Goal: Task Accomplishment & Management: Use online tool/utility

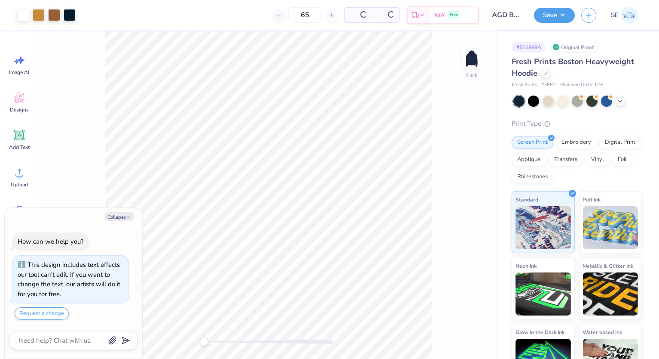
scroll to position [23, 0]
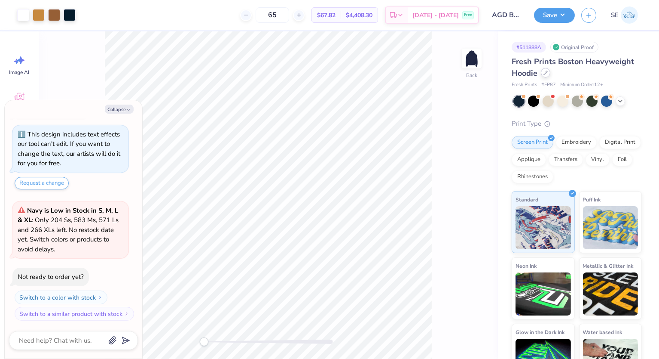
click at [546, 71] on icon at bounding box center [546, 73] width 4 height 4
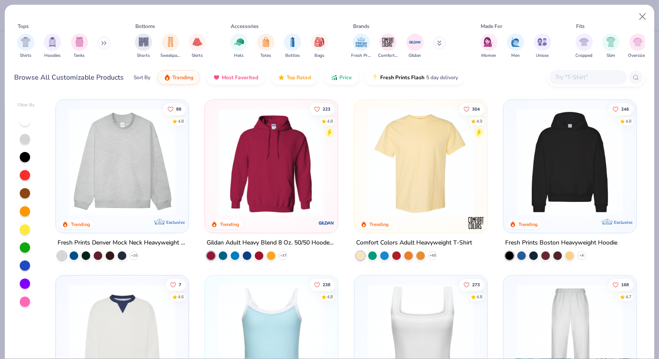
click at [294, 148] on img at bounding box center [272, 161] width 116 height 107
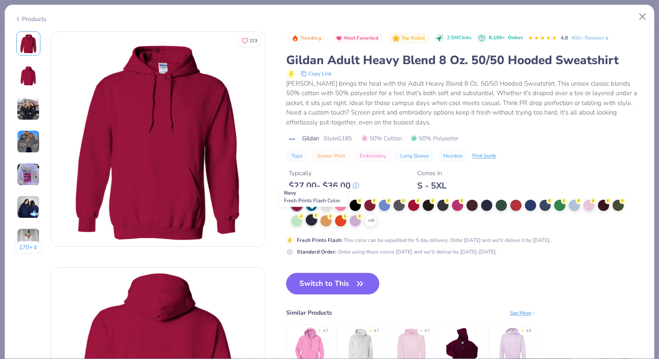
click at [311, 219] on div at bounding box center [311, 219] width 11 height 11
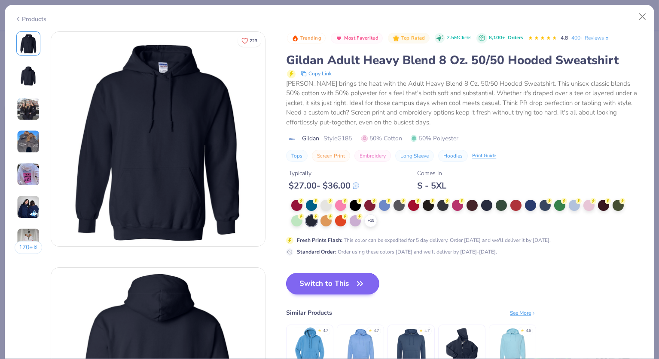
click at [331, 279] on button "Switch to This" at bounding box center [332, 283] width 93 height 21
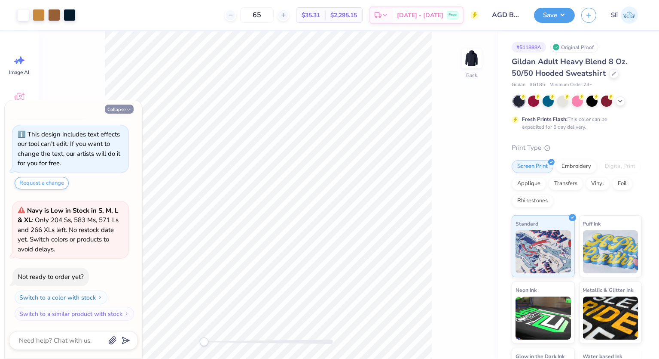
click at [126, 110] on icon "button" at bounding box center [128, 109] width 5 height 5
type textarea "x"
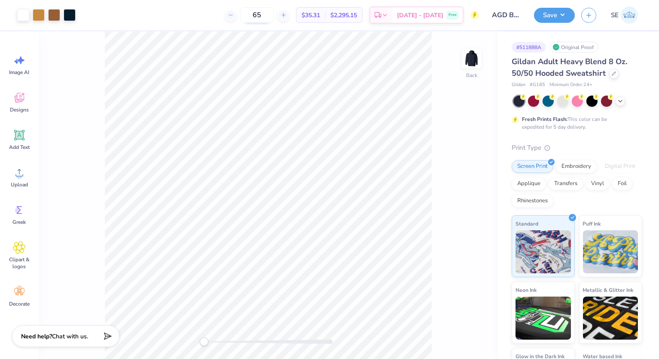
click at [266, 13] on input "65" at bounding box center [257, 14] width 34 height 15
type input "6"
type input "2"
type input "30"
click at [556, 16] on button "Save" at bounding box center [554, 13] width 41 height 15
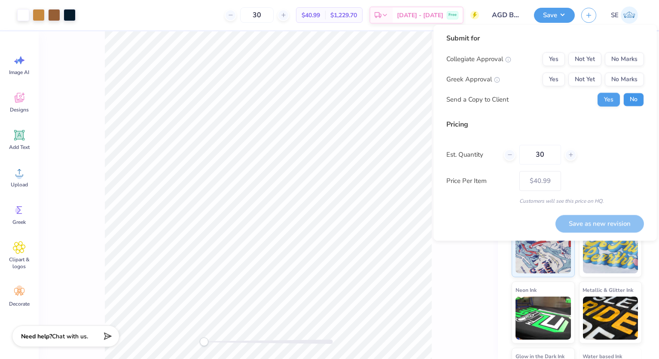
click at [639, 98] on button "No" at bounding box center [634, 100] width 21 height 14
click at [625, 56] on button "No Marks" at bounding box center [624, 59] width 39 height 14
click at [583, 80] on button "Not Yet" at bounding box center [585, 80] width 33 height 14
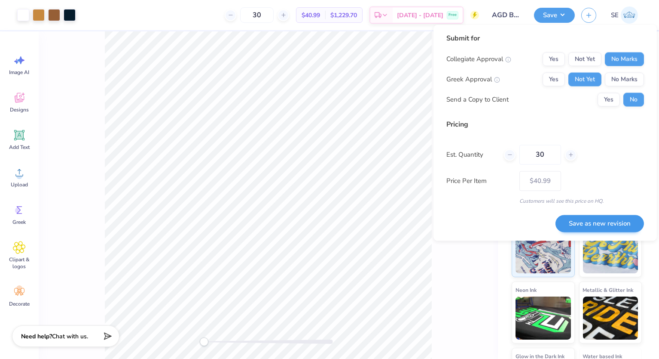
click at [595, 227] on button "Save as new revision" at bounding box center [600, 224] width 89 height 18
type input "$40.99"
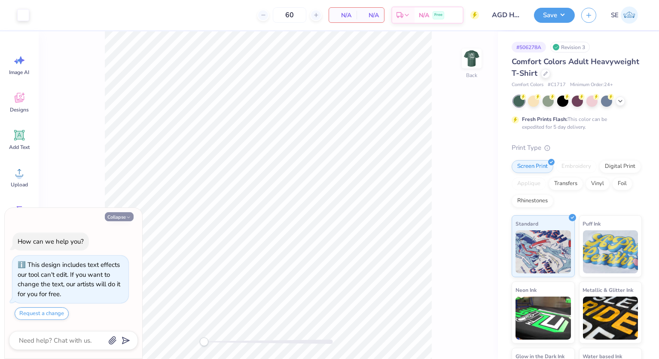
click at [126, 215] on icon "button" at bounding box center [128, 217] width 5 height 5
type textarea "x"
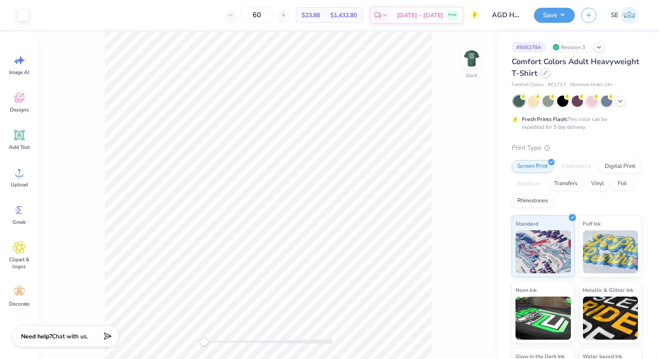
click at [546, 76] on div at bounding box center [545, 72] width 9 height 9
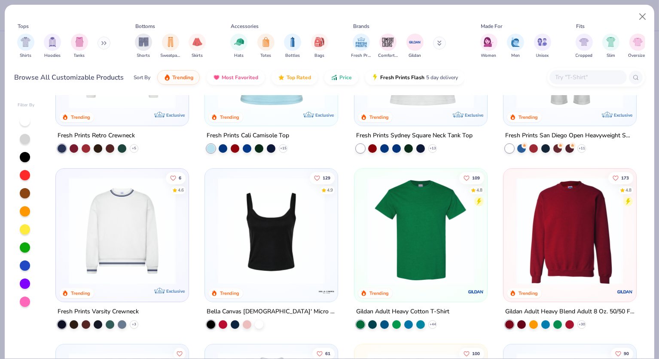
scroll to position [285, 0]
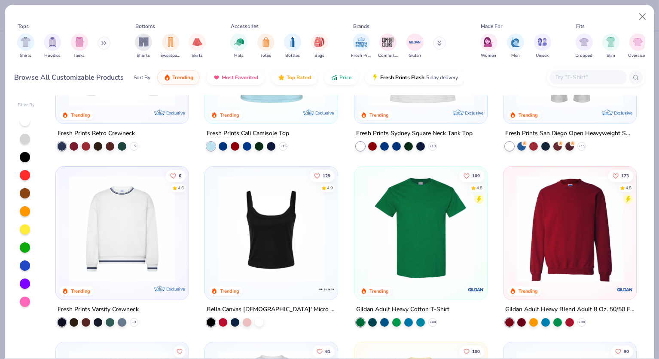
click at [426, 202] on img at bounding box center [421, 228] width 116 height 107
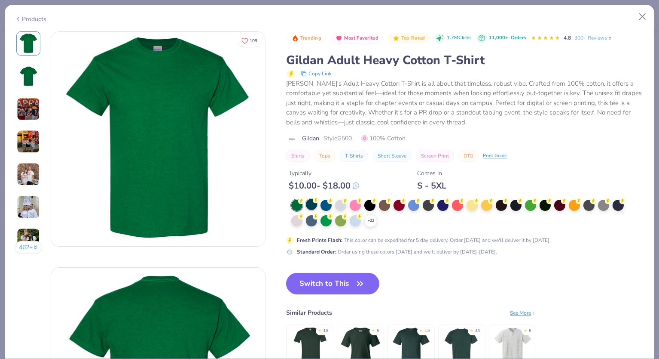
click at [313, 202] on div at bounding box center [311, 204] width 11 height 11
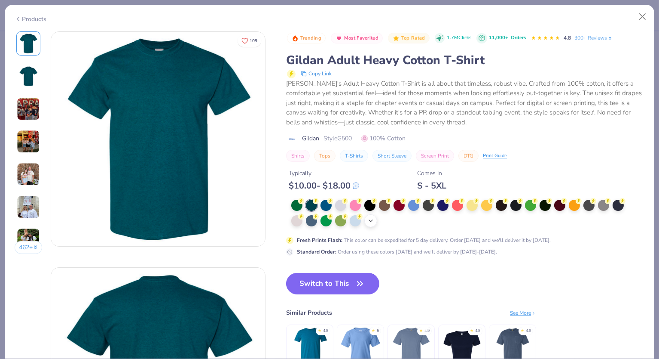
click at [374, 218] on icon at bounding box center [371, 220] width 7 height 7
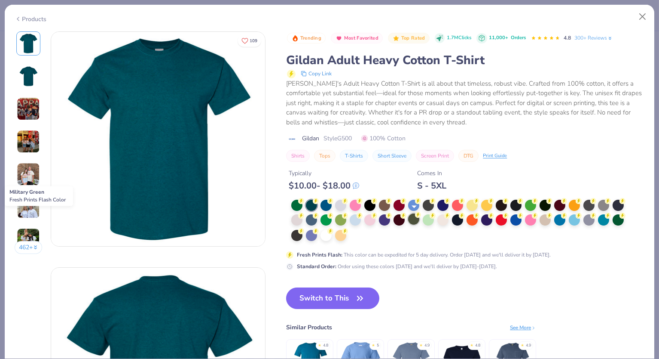
click at [417, 217] on div at bounding box center [413, 218] width 11 height 11
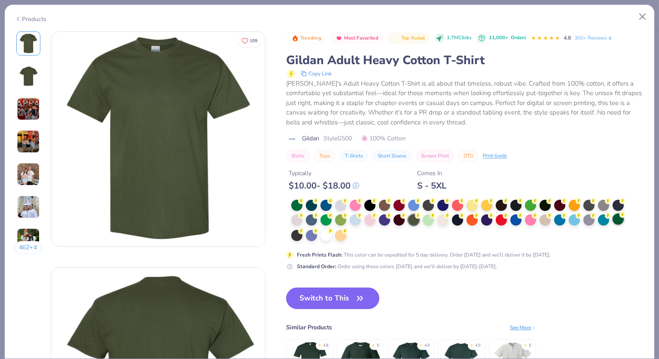
click at [621, 219] on div at bounding box center [618, 218] width 11 height 11
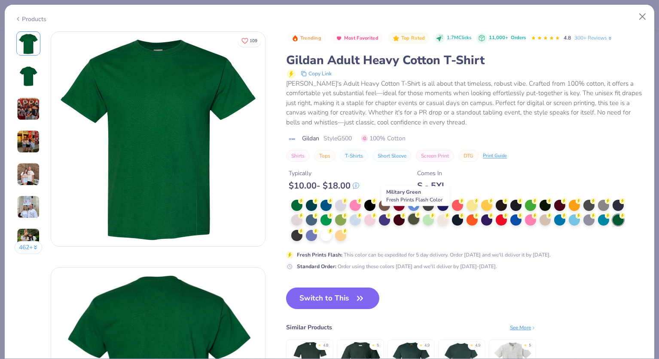
click at [413, 219] on div at bounding box center [413, 218] width 11 height 11
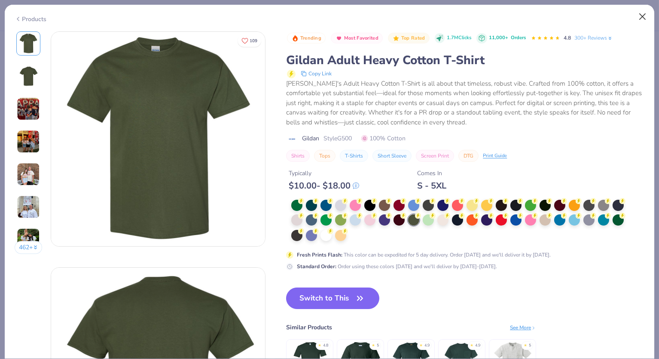
click at [644, 9] on button "Close" at bounding box center [643, 17] width 16 height 16
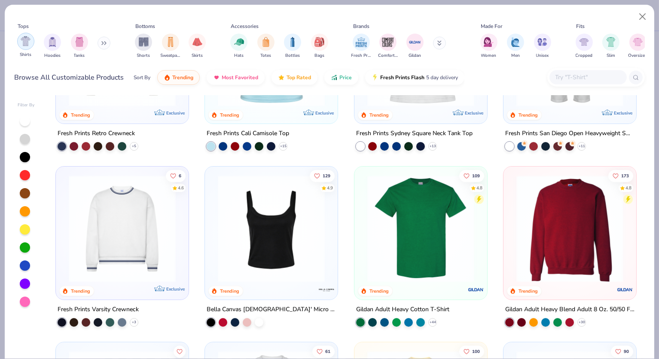
click at [29, 42] on img "filter for Shirts" at bounding box center [26, 41] width 10 height 10
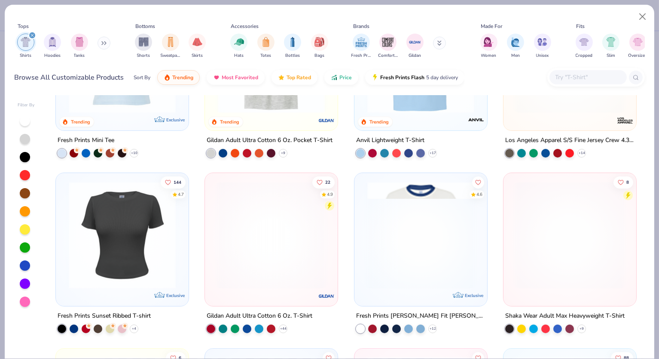
scroll to position [454, 0]
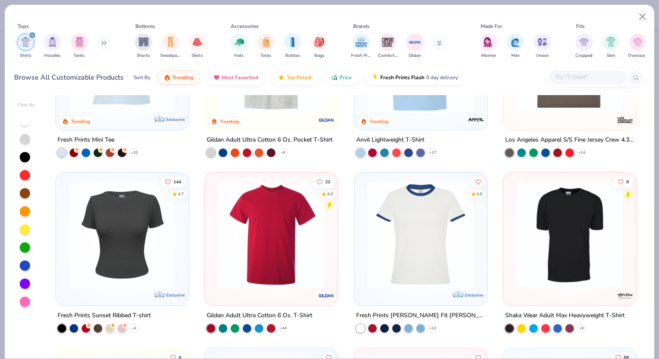
click at [287, 230] on img at bounding box center [272, 234] width 116 height 107
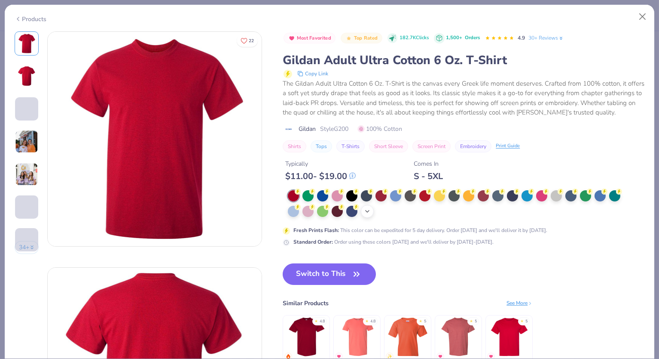
click at [367, 208] on icon at bounding box center [367, 211] width 7 height 7
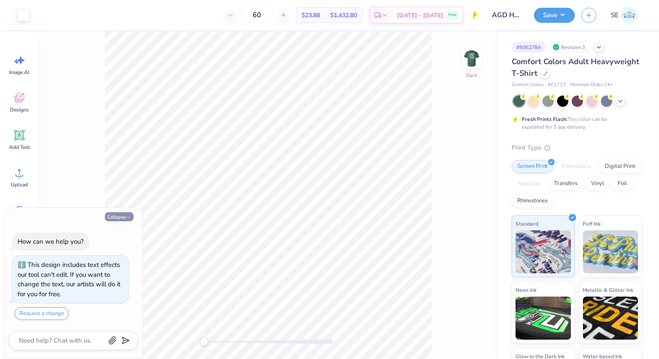
click at [122, 216] on button "Collapse" at bounding box center [119, 216] width 29 height 9
type textarea "x"
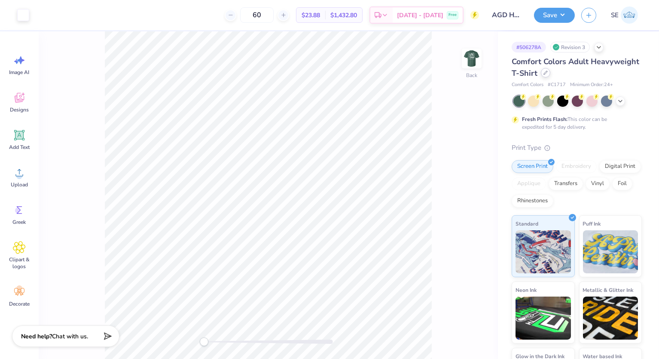
click at [546, 73] on icon at bounding box center [546, 73] width 4 height 4
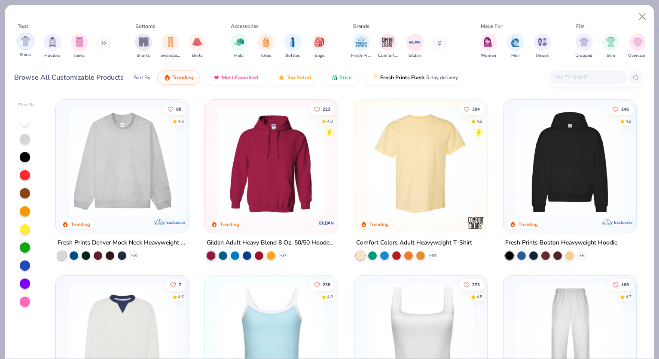
click at [25, 45] on img "filter for Shirts" at bounding box center [26, 41] width 10 height 10
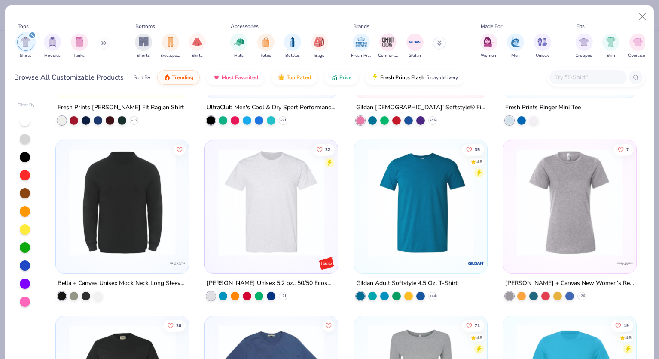
scroll to position [837, 0]
click at [393, 179] on img at bounding box center [421, 201] width 116 height 107
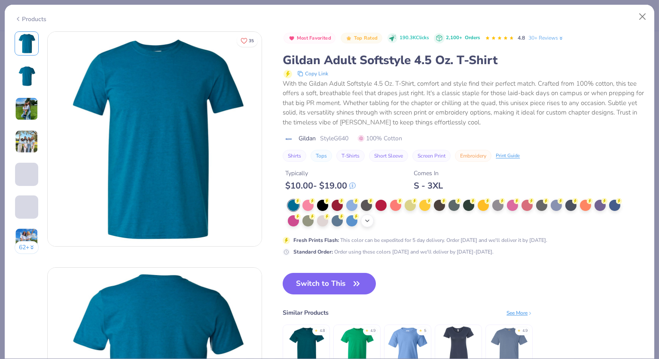
click at [365, 222] on div "+ 22" at bounding box center [367, 220] width 13 height 13
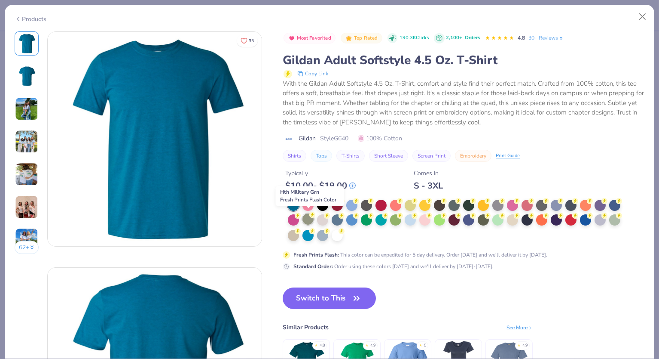
click at [310, 218] on div at bounding box center [308, 218] width 11 height 11
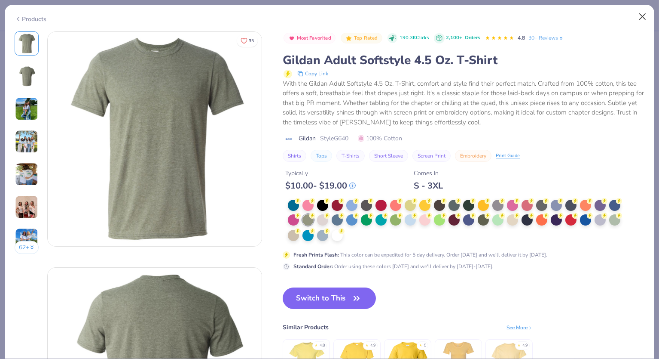
click at [646, 10] on button "Close" at bounding box center [643, 17] width 16 height 16
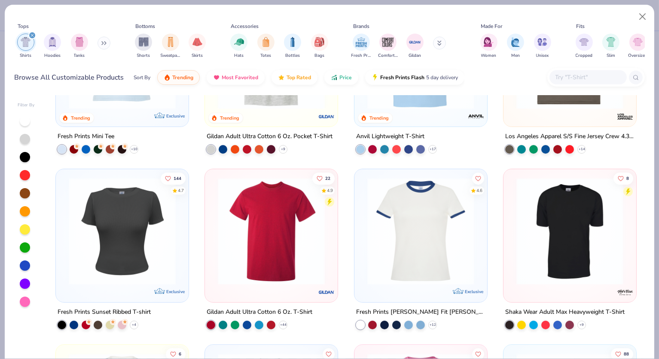
scroll to position [454, 0]
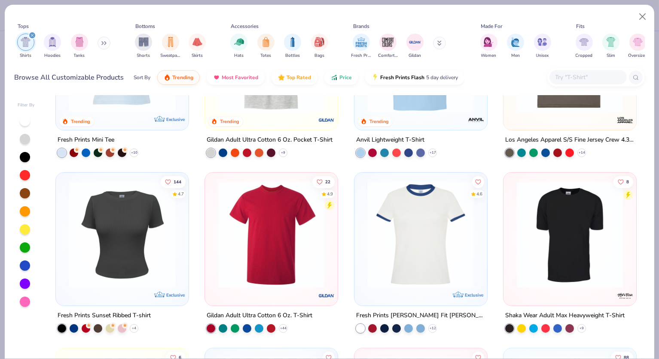
click at [282, 236] on img at bounding box center [272, 234] width 116 height 107
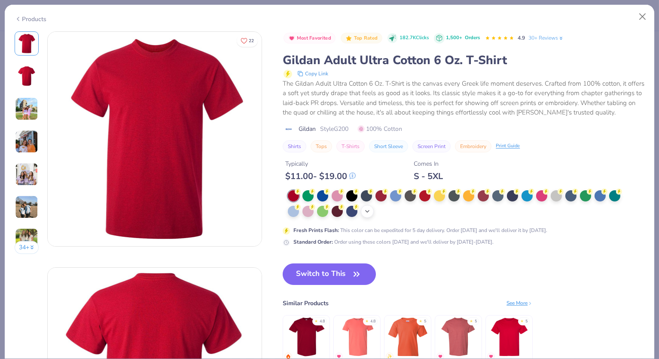
click at [368, 208] on icon at bounding box center [367, 211] width 7 height 7
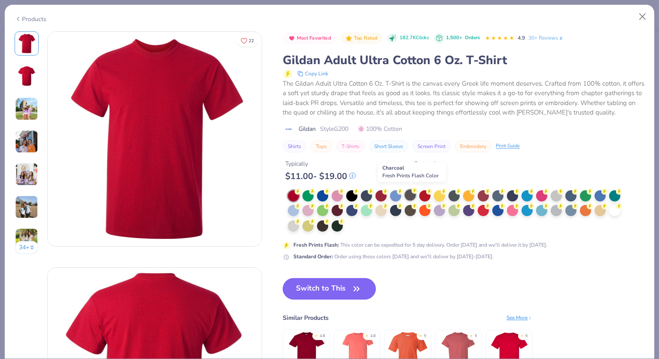
click at [409, 192] on div at bounding box center [410, 194] width 11 height 11
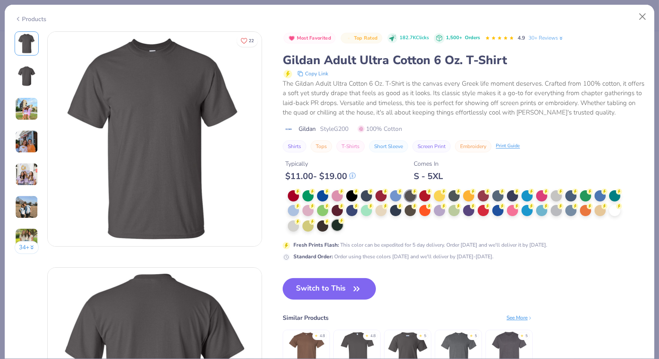
click at [337, 222] on div at bounding box center [337, 224] width 11 height 11
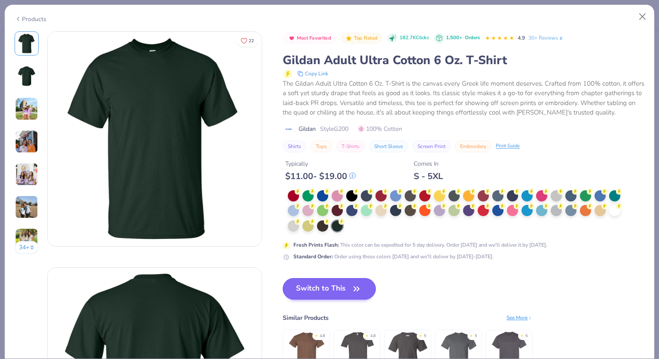
click at [346, 285] on button "Switch to This" at bounding box center [329, 288] width 93 height 21
click at [349, 285] on button "Switch to This" at bounding box center [329, 288] width 93 height 21
drag, startPoint x: 424, startPoint y: 273, endPoint x: 348, endPoint y: 287, distance: 77.9
click at [424, 273] on div "Most Favorited Top Rated 182.7K Clicks 1,500+ Orders 4.9 30+ Reviews Gildan Adu…" at bounding box center [464, 212] width 362 height 362
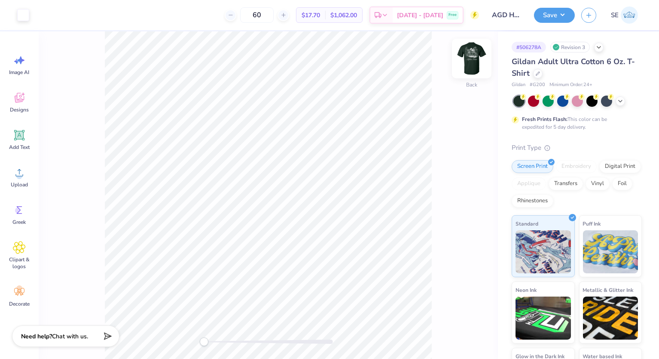
click at [471, 58] on img at bounding box center [472, 58] width 34 height 34
click at [477, 56] on img at bounding box center [472, 58] width 34 height 34
click at [558, 15] on button "Save" at bounding box center [554, 13] width 41 height 15
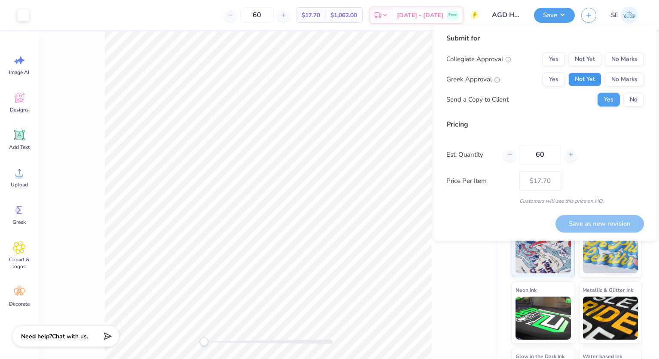
click at [591, 76] on button "Not Yet" at bounding box center [585, 80] width 33 height 14
click at [626, 55] on button "No Marks" at bounding box center [624, 59] width 39 height 14
click at [636, 98] on button "No" at bounding box center [634, 100] width 21 height 14
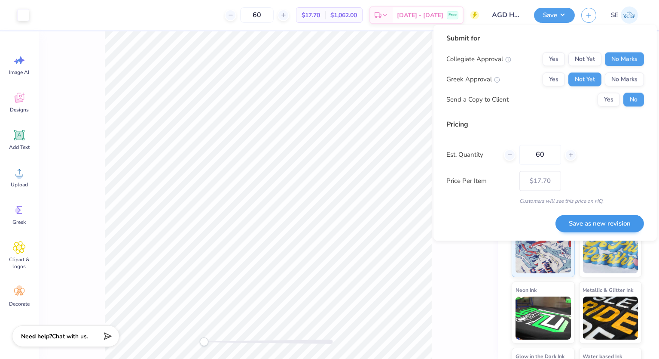
click at [620, 225] on button "Save as new revision" at bounding box center [600, 224] width 89 height 18
type input "$17.70"
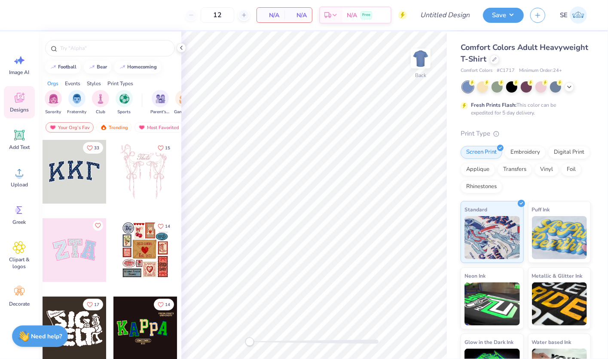
click at [176, 48] on div at bounding box center [110, 45] width 143 height 29
click at [180, 48] on icon at bounding box center [181, 47] width 7 height 7
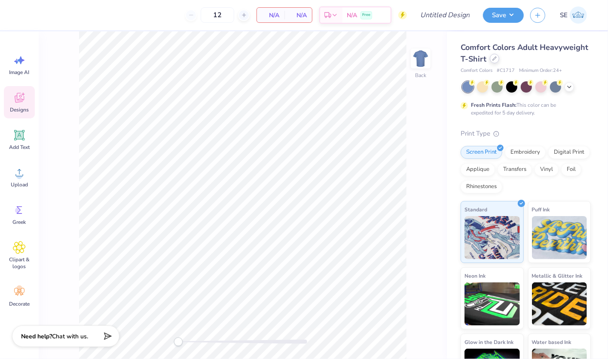
click at [496, 58] on icon at bounding box center [495, 58] width 4 height 4
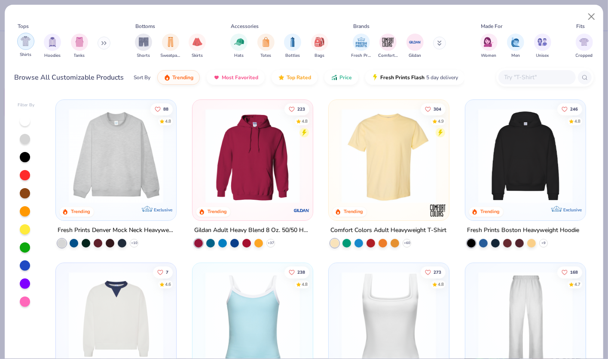
click at [28, 42] on img "filter for Shirts" at bounding box center [26, 41] width 10 height 10
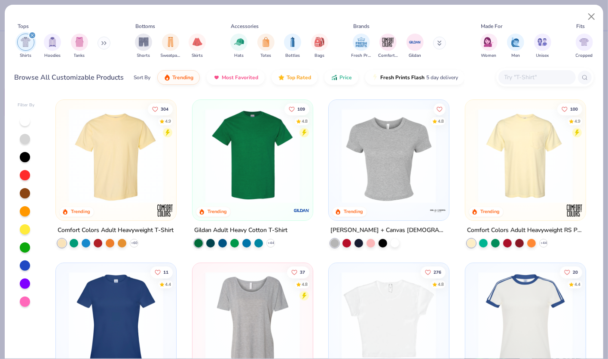
click at [436, 44] on button at bounding box center [439, 43] width 13 height 13
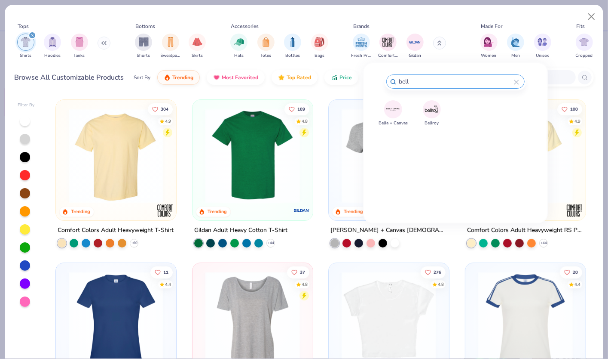
type input "bell"
click at [388, 108] on img at bounding box center [393, 108] width 15 height 15
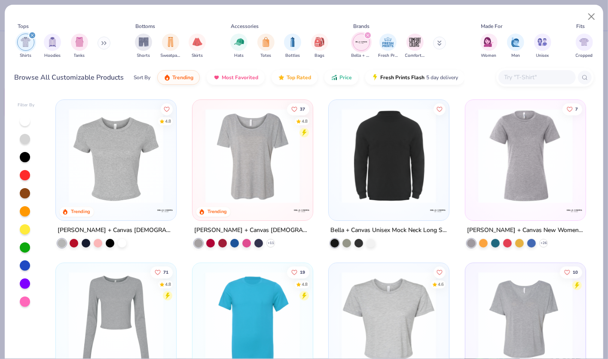
click at [101, 130] on img at bounding box center [115, 155] width 103 height 95
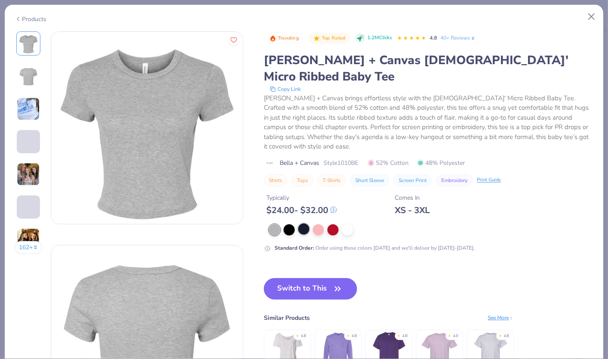
click at [306, 223] on div at bounding box center [303, 228] width 11 height 11
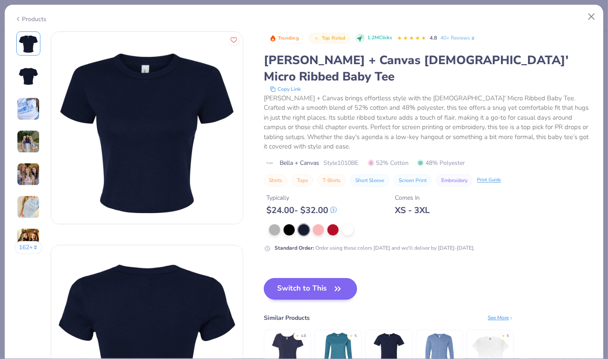
click at [310, 278] on button "Switch to This" at bounding box center [310, 288] width 93 height 21
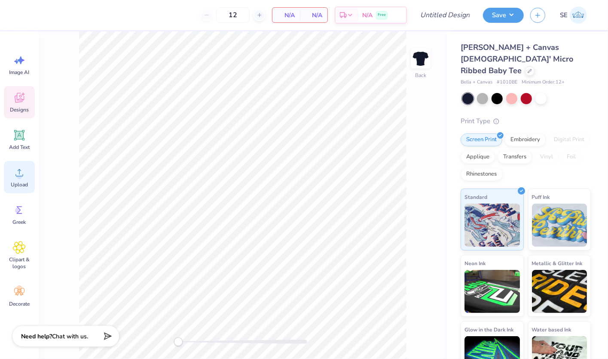
click at [21, 181] on span "Upload" at bounding box center [19, 184] width 17 height 7
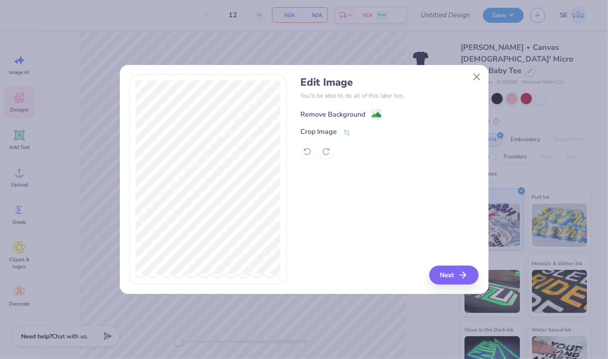
click at [354, 110] on div "Remove Background" at bounding box center [332, 114] width 65 height 10
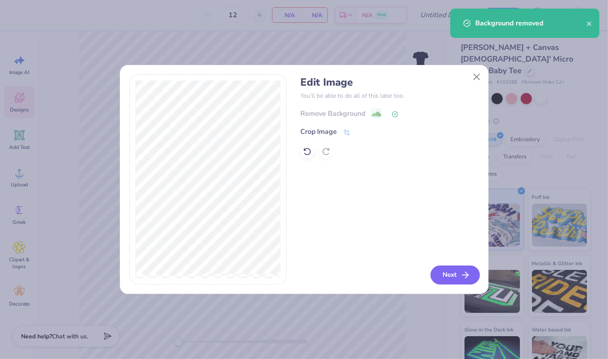
click at [456, 270] on button "Next" at bounding box center [455, 274] width 49 height 19
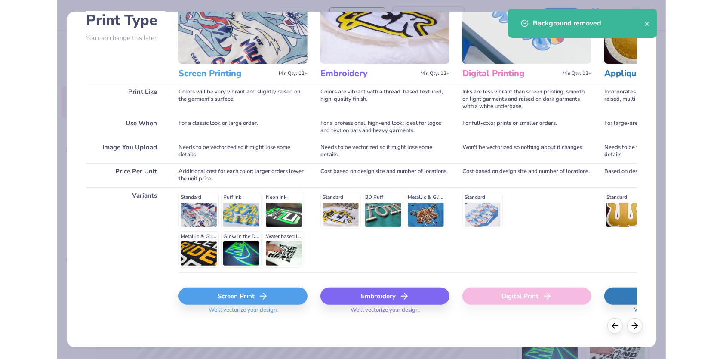
scroll to position [67, 0]
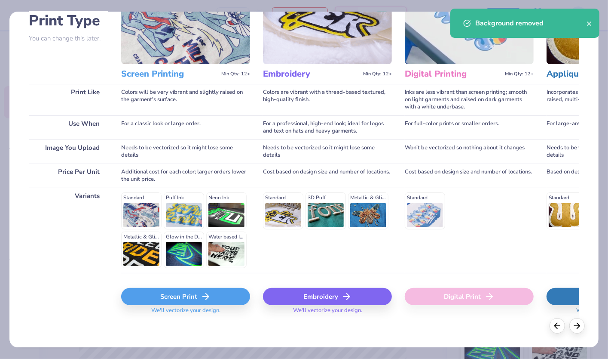
click at [185, 294] on div "Screen Print" at bounding box center [185, 296] width 129 height 17
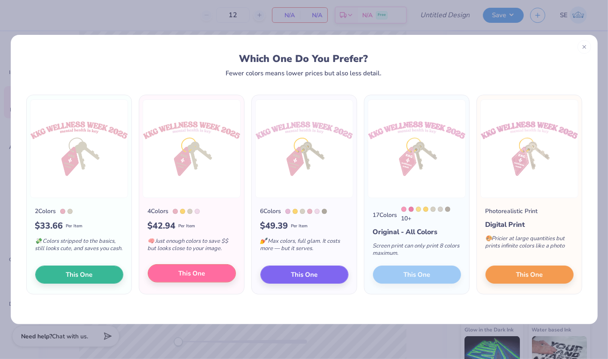
click at [193, 273] on span "This One" at bounding box center [191, 273] width 27 height 10
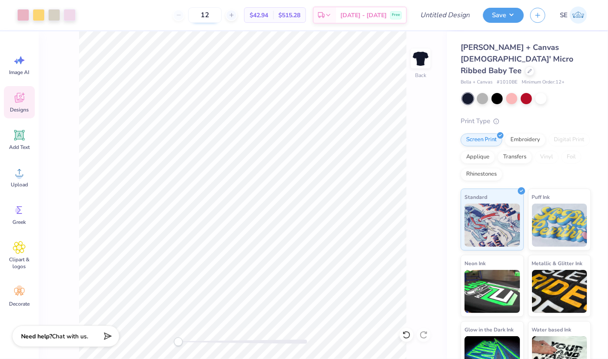
click at [222, 12] on input "12" at bounding box center [205, 14] width 34 height 15
type input "1"
type input "36"
click at [491, 12] on button "Save" at bounding box center [503, 13] width 41 height 15
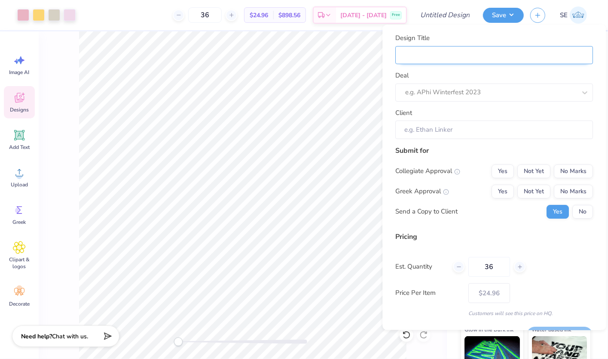
click at [459, 48] on input "Design Title" at bounding box center [495, 55] width 198 height 18
type input "K"
type input "KK"
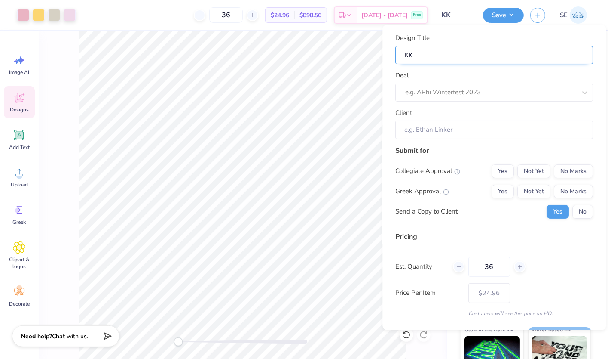
type input "KKG"
type input "KKG W"
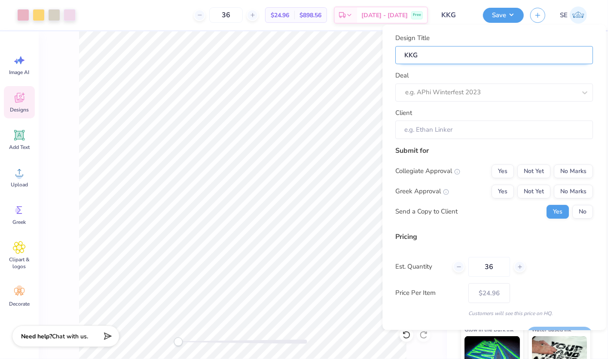
type input "KKG W"
type input "KKG We"
type input "KKG Wel"
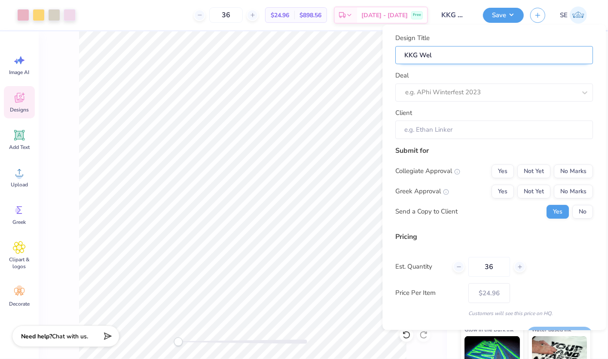
type input "KKG Well"
type input "KKG Welln"
type input "KKG Wellne"
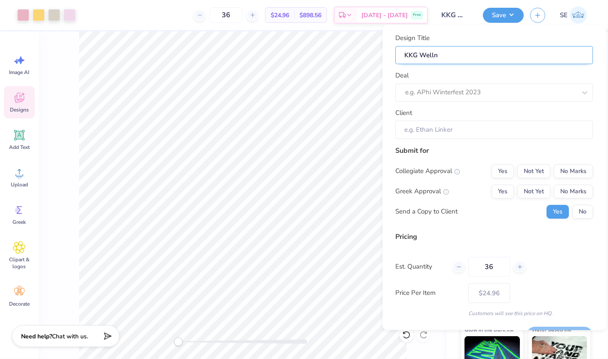
type input "KKG Wellne"
type input "KKG Wellnes"
type input "KKG Wellness"
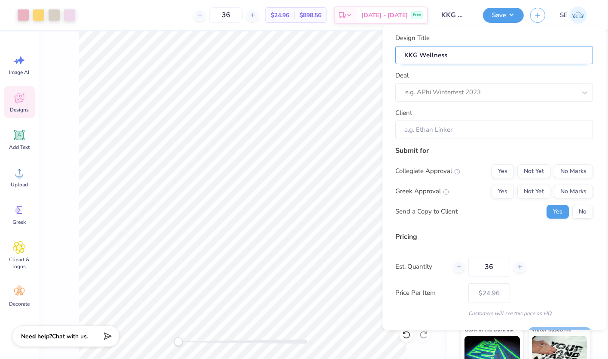
type input "KKG Wellness W"
type input "KKG Wellness We"
type input "KKG Wellness Wee"
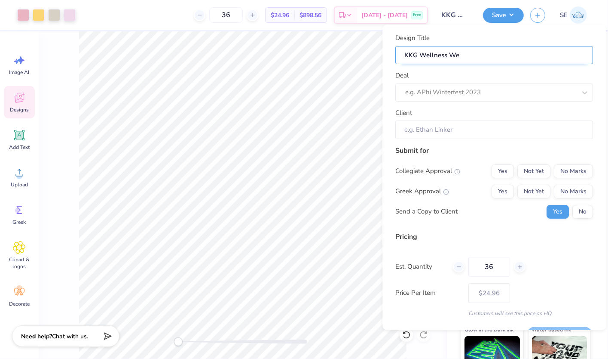
type input "KKG Wellness Wee"
type input "KKG Wellness Week"
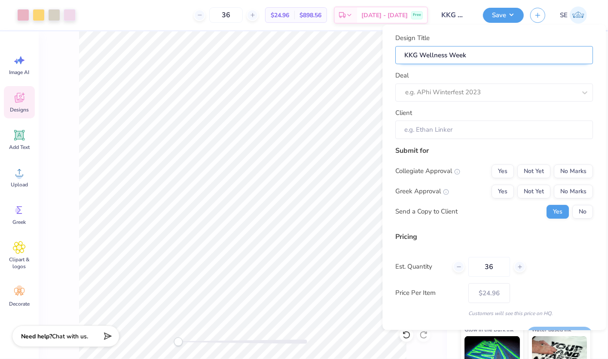
type input "KKG Wellness Week S"
type input "KKG Wellness Week Sh"
type input "KKG Wellness Week Shi"
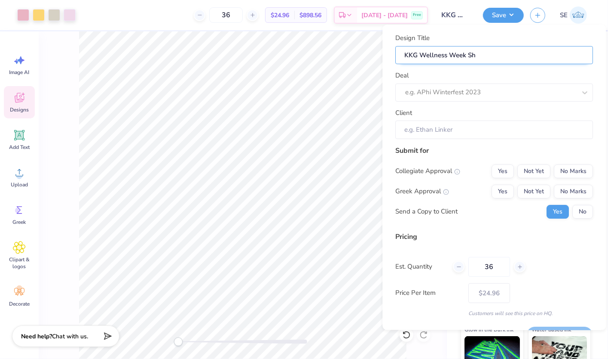
type input "KKG Wellness Week Shi"
type input "KKG Wellness Week Shir"
type input "KKG Wellness Week Shirt"
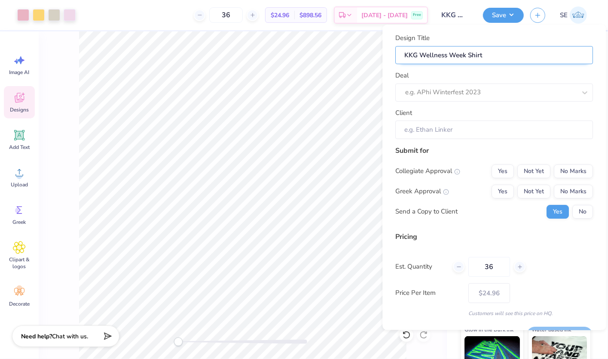
type input "KKG Wellness Week Shirts"
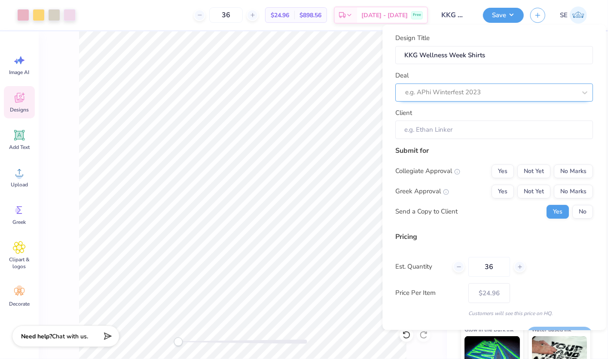
click at [477, 89] on div "e.g. APhi Winterfest 2023" at bounding box center [491, 93] width 171 height 10
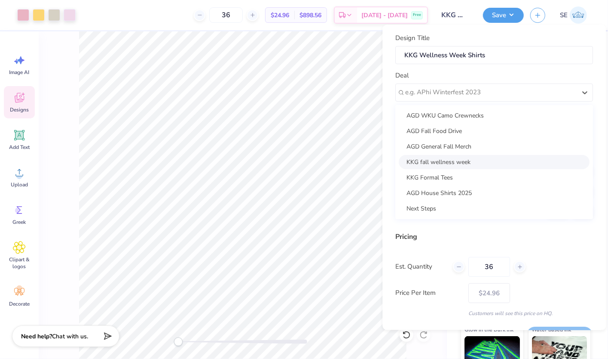
click at [454, 158] on div "KKG fall wellness week" at bounding box center [494, 162] width 191 height 14
type input "Brooke Suzman"
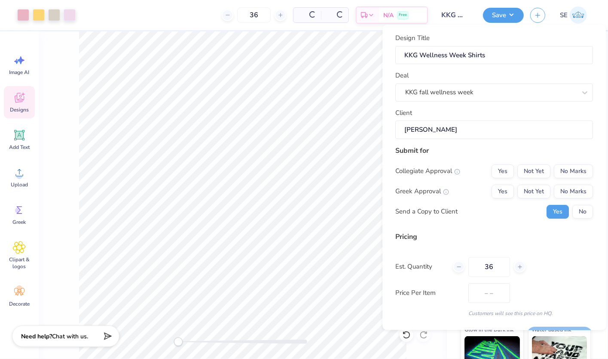
type input "$29.60"
click at [535, 123] on input "Brooke Suzman" at bounding box center [495, 130] width 198 height 18
click at [481, 130] on input "Brooke Suzman" at bounding box center [495, 130] width 198 height 18
click at [440, 130] on input "Brooke Suzman" at bounding box center [495, 130] width 198 height 18
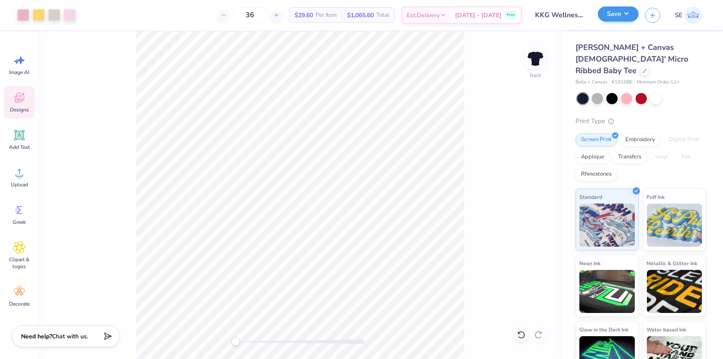
click at [613, 14] on button "Save" at bounding box center [618, 13] width 41 height 15
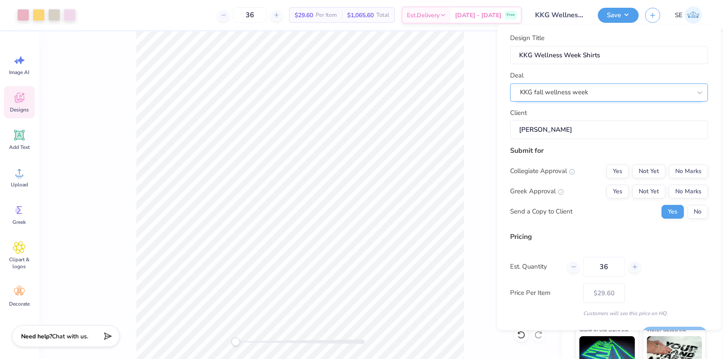
click at [582, 98] on div "KKG fall wellness week" at bounding box center [605, 92] width 173 height 13
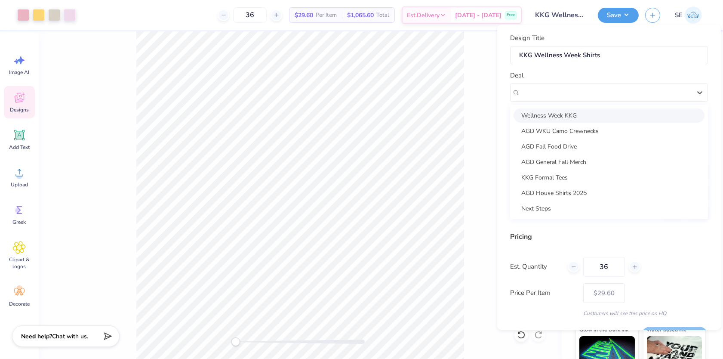
click at [581, 113] on div "Wellness Week KKG" at bounding box center [608, 115] width 191 height 14
type input "Sadie Eilberg"
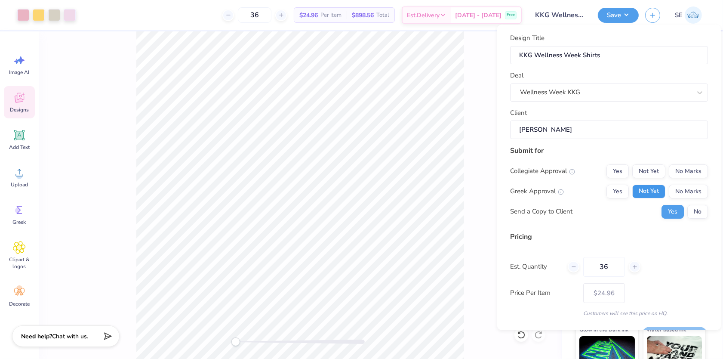
click at [655, 187] on button "Not Yet" at bounding box center [648, 191] width 33 height 14
click at [659, 169] on button "No Marks" at bounding box center [687, 171] width 39 height 14
click at [659, 212] on button "No" at bounding box center [697, 212] width 21 height 14
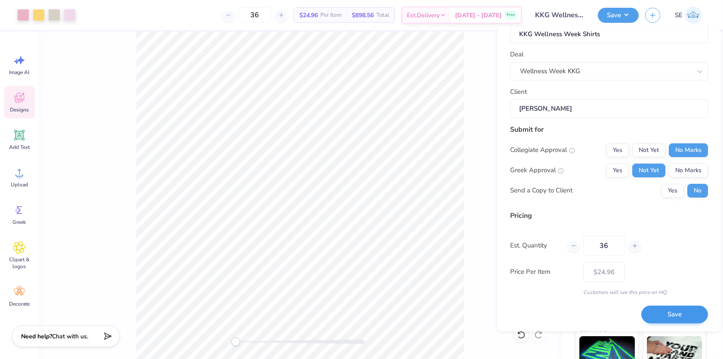
scroll to position [22, 0]
click at [659, 311] on button "Save" at bounding box center [674, 315] width 67 height 18
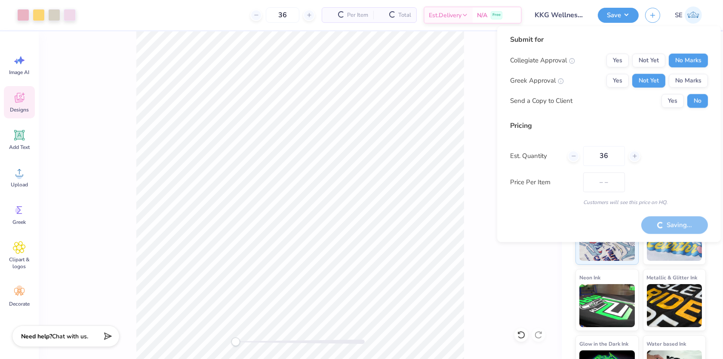
type input "$24.96"
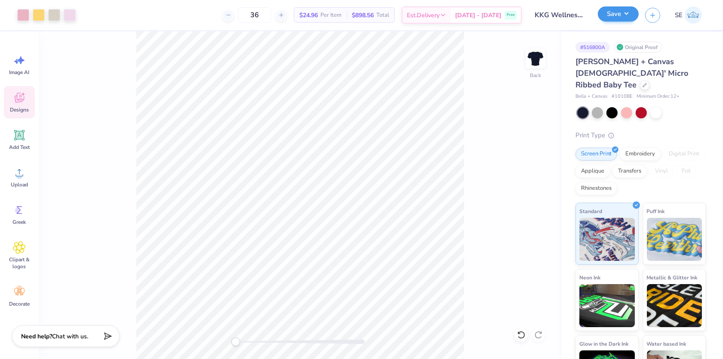
click at [614, 14] on button "Save" at bounding box center [618, 13] width 41 height 15
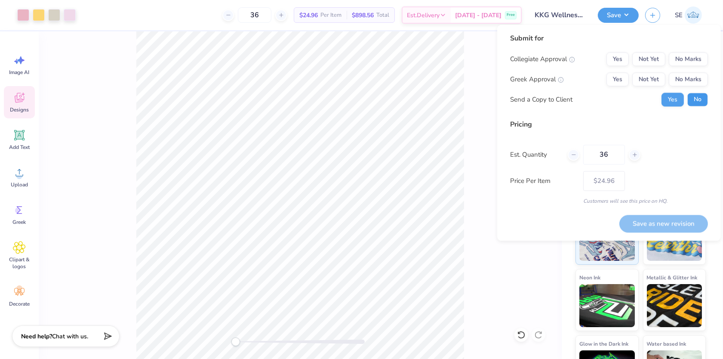
click at [659, 94] on button "No" at bounding box center [697, 100] width 21 height 14
click at [659, 78] on button "Not Yet" at bounding box center [648, 80] width 33 height 14
click at [659, 67] on div "Collegiate Approval Yes Not Yet No Marks Greek Approval Yes Not Yet No Marks Se…" at bounding box center [609, 79] width 198 height 54
click at [659, 61] on button "No Marks" at bounding box center [687, 59] width 39 height 14
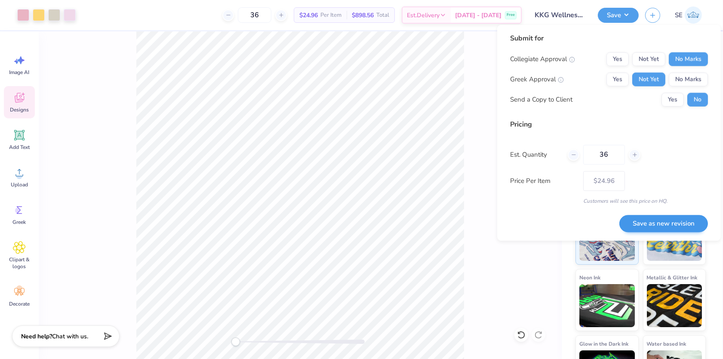
click at [659, 223] on button "Save as new revision" at bounding box center [663, 224] width 89 height 18
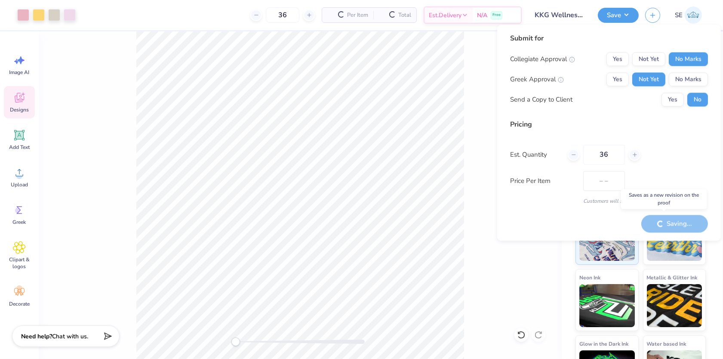
type input "$24.96"
